Goal: Task Accomplishment & Management: Complete application form

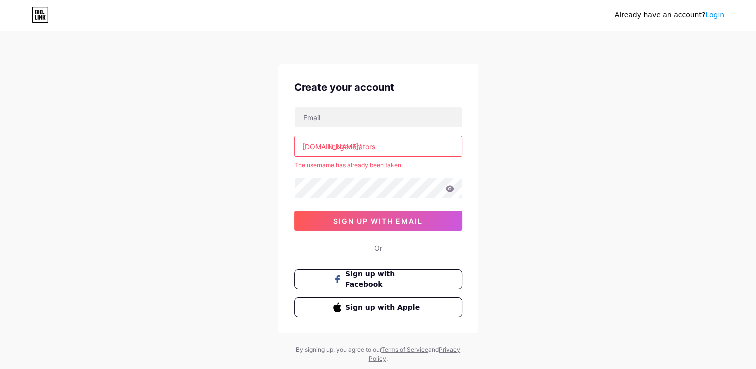
click at [354, 145] on input "linkgenerators" at bounding box center [378, 146] width 167 height 20
click at [353, 115] on input "text" at bounding box center [378, 117] width 167 height 20
type input "enzzodiasjuliano@gmail.com"
click at [348, 147] on input "linkgenerators" at bounding box center [378, 146] width 167 height 20
drag, startPoint x: 302, startPoint y: 146, endPoint x: 343, endPoint y: 144, distance: 40.5
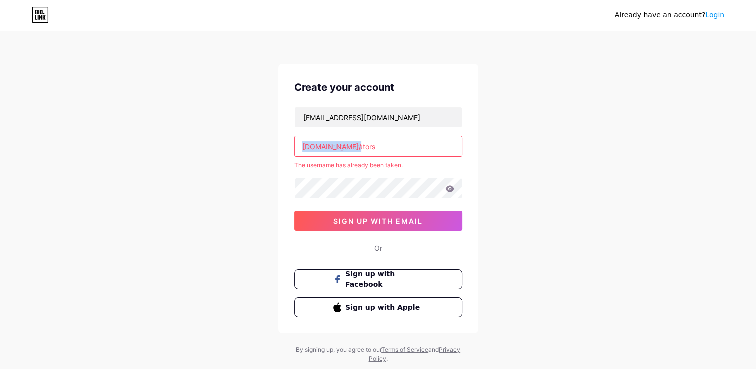
click at [343, 144] on div "bio.link/ linkgenerators" at bounding box center [378, 146] width 168 height 21
click at [383, 146] on input "linkgenerators" at bounding box center [378, 146] width 167 height 20
drag, startPoint x: 300, startPoint y: 145, endPoint x: 383, endPoint y: 142, distance: 83.4
click at [383, 142] on input "linkgenerators" at bounding box center [378, 146] width 167 height 20
click at [407, 146] on input "linkgenerators" at bounding box center [378, 146] width 167 height 20
